Goal: Transaction & Acquisition: Subscribe to service/newsletter

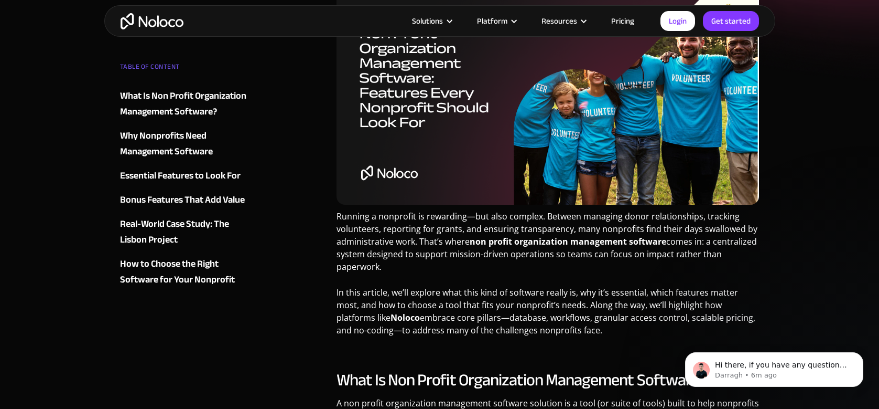
scroll to position [279, 0]
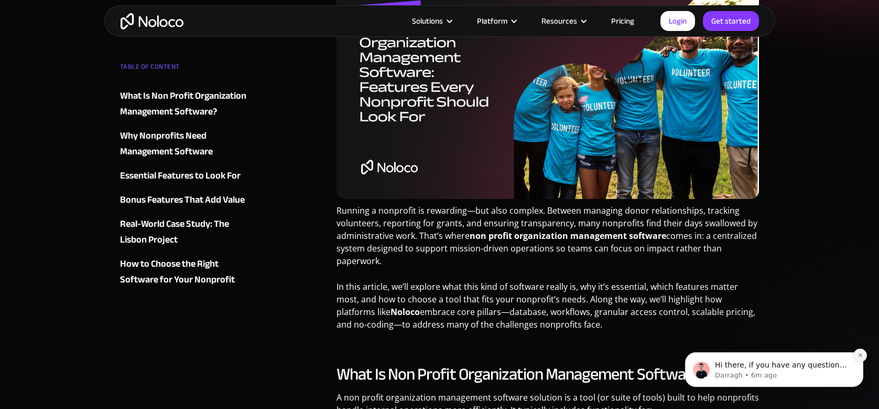
click at [860, 355] on icon "Dismiss notification" at bounding box center [860, 355] width 4 height 4
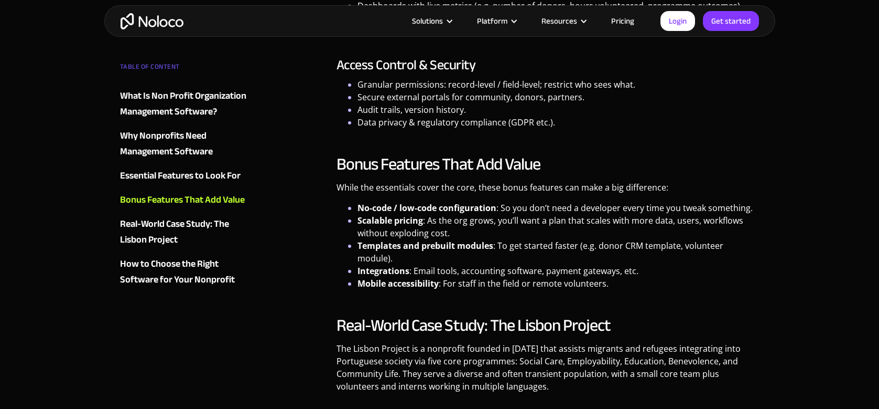
scroll to position [1816, 0]
click at [177, 282] on div "How to Choose the Right Software for Your Nonprofit" at bounding box center [183, 271] width 127 height 31
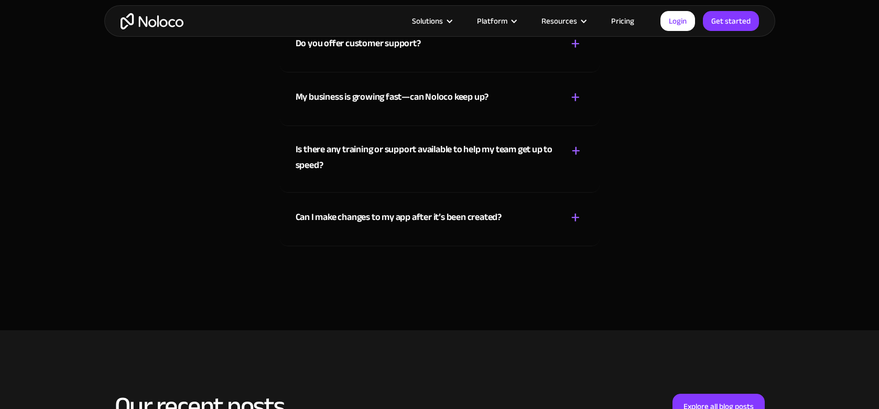
scroll to position [4859, 0]
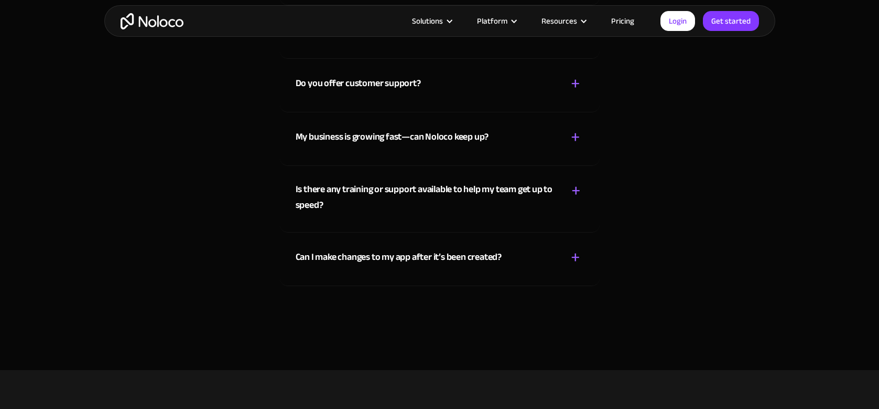
click at [619, 18] on link "Pricing" at bounding box center [622, 21] width 49 height 14
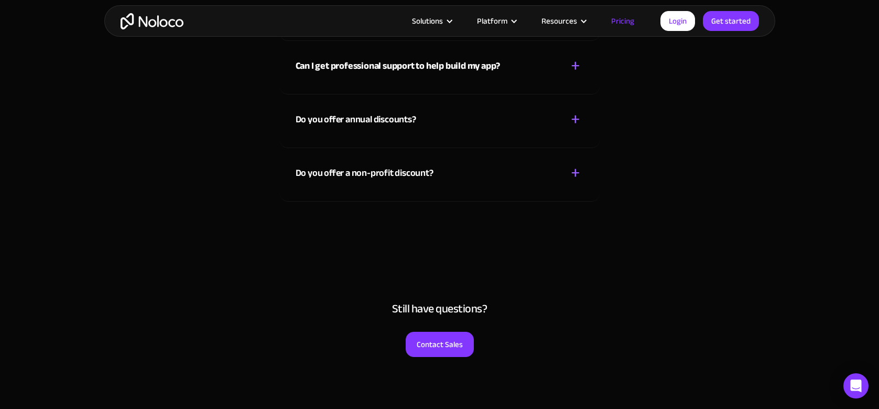
scroll to position [4795, 0]
click at [577, 173] on div "+" at bounding box center [575, 172] width 9 height 18
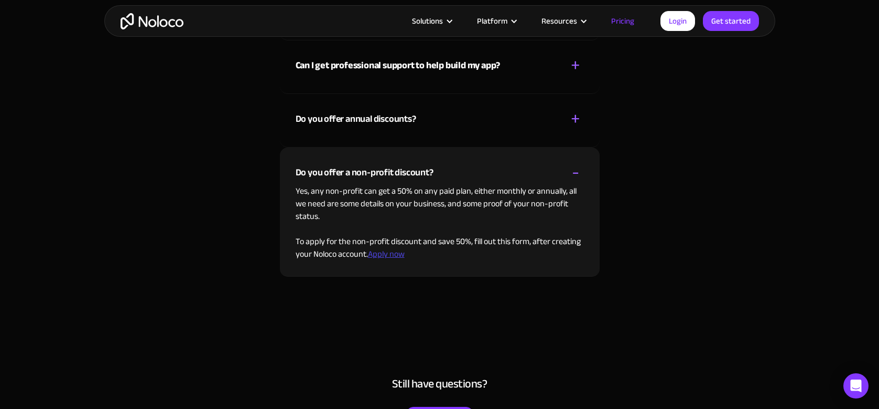
click at [385, 255] on link "Apply now" at bounding box center [386, 254] width 37 height 16
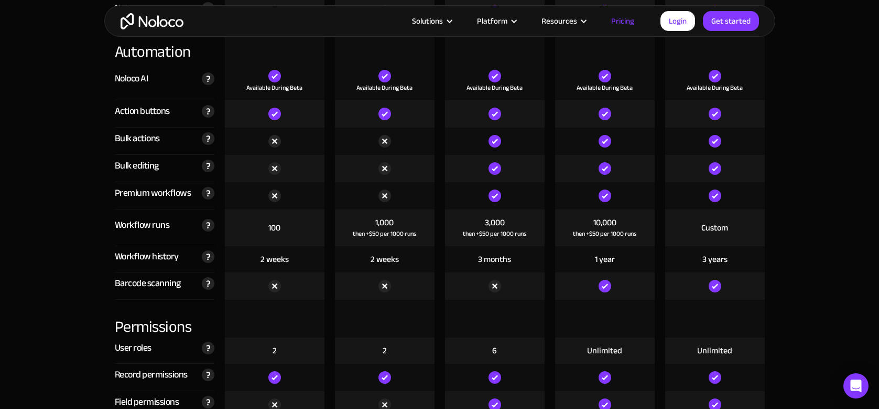
scroll to position [0, 0]
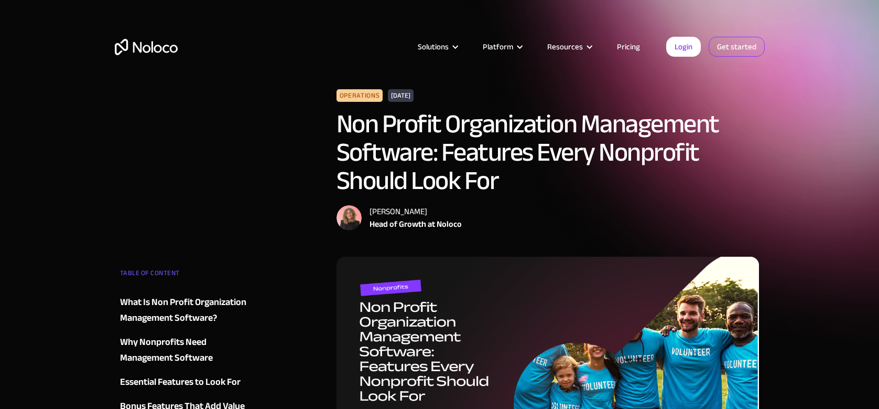
click at [739, 46] on link "Get started" at bounding box center [737, 47] width 56 height 20
